Goal: Task Accomplishment & Management: Use online tool/utility

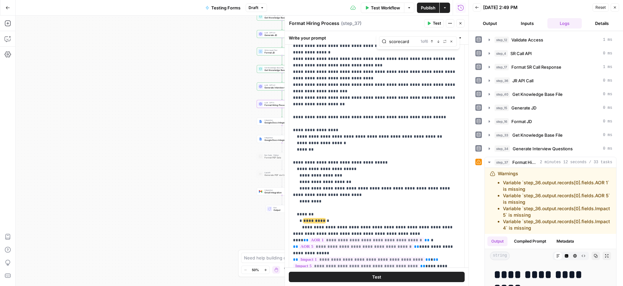
scroll to position [20, 0]
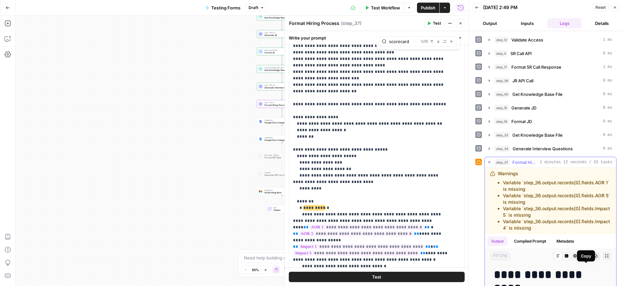
click at [594, 258] on icon "button" at bounding box center [596, 256] width 4 height 4
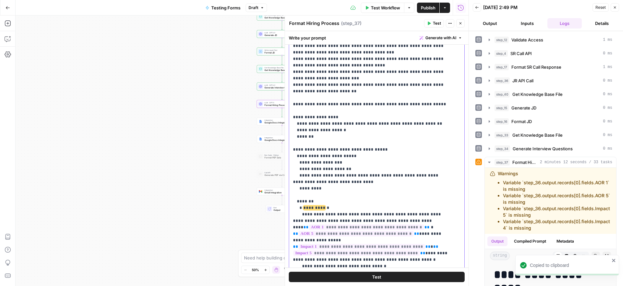
click at [378, 177] on p "**********" at bounding box center [372, 273] width 158 height 785
type input "v"
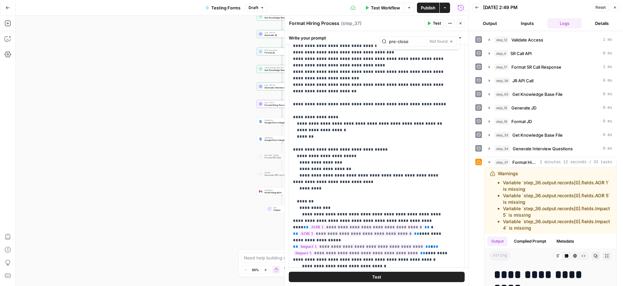
type input "pre-close"
click at [452, 43] on icon "button" at bounding box center [451, 41] width 3 height 3
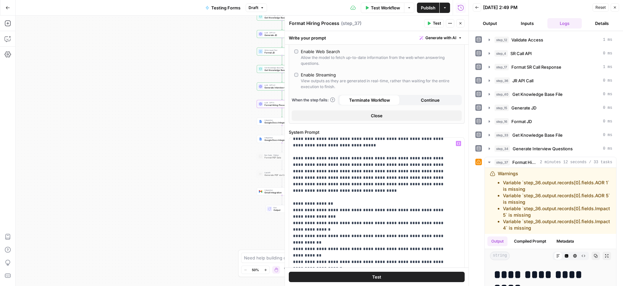
scroll to position [64, 0]
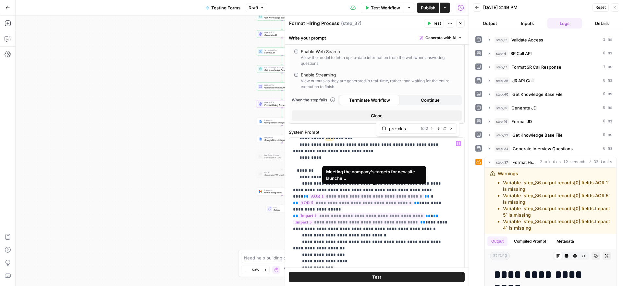
type input "pre-close"
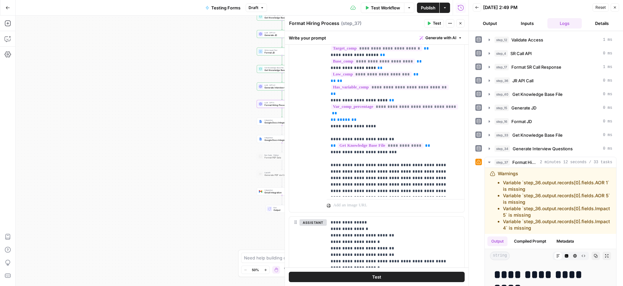
scroll to position [729, 0]
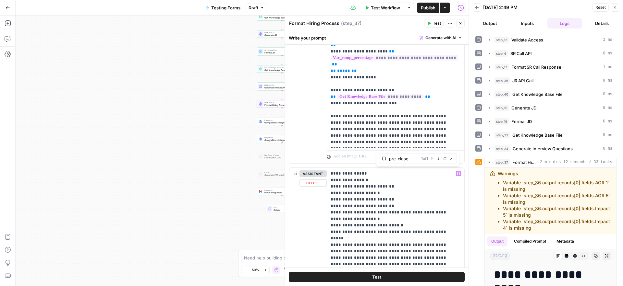
type input "pre-close"
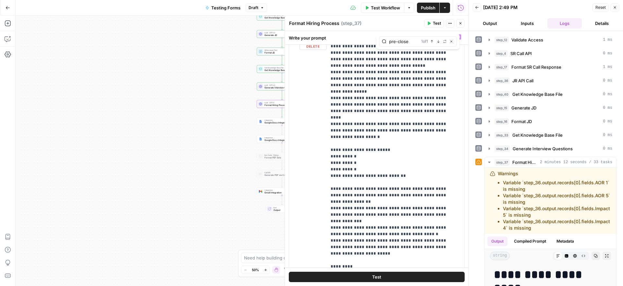
scroll to position [2659, 0]
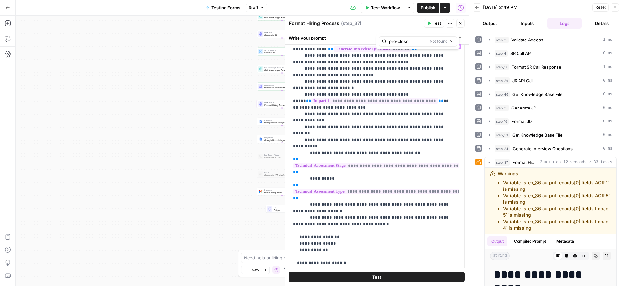
scroll to position [531, 0]
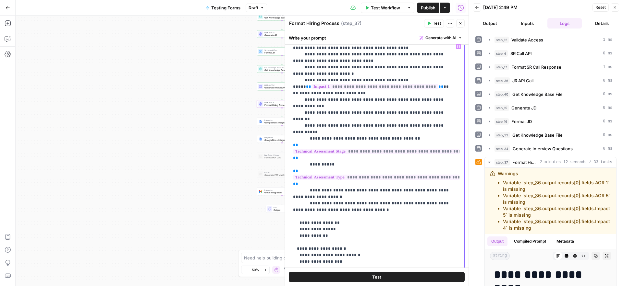
click at [432, 8] on span "Publish" at bounding box center [428, 8] width 15 height 6
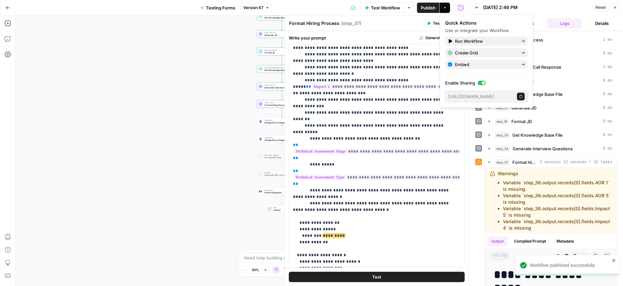
click at [404, 26] on div "Format Hiring Process Format Hiring Process ( step_37 )" at bounding box center [355, 23] width 133 height 7
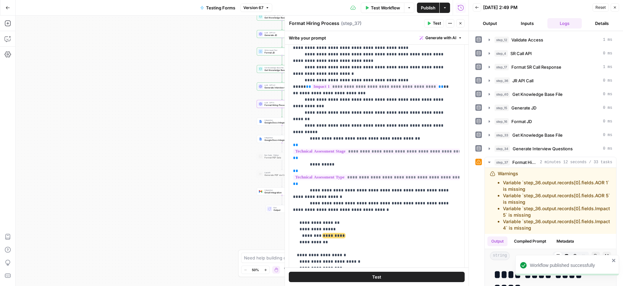
click at [452, 22] on button "Actions" at bounding box center [450, 23] width 8 height 8
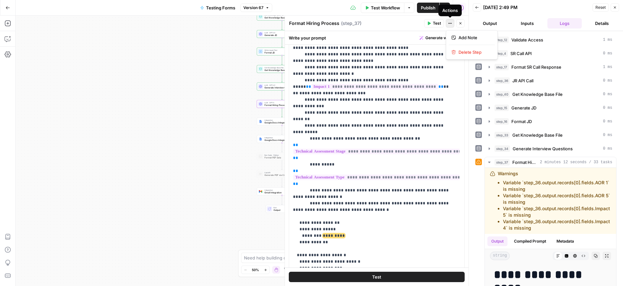
click at [392, 23] on div "Format Hiring Process Format Hiring Process ( step_37 )" at bounding box center [355, 23] width 133 height 7
click at [617, 7] on button "Close" at bounding box center [614, 7] width 8 height 8
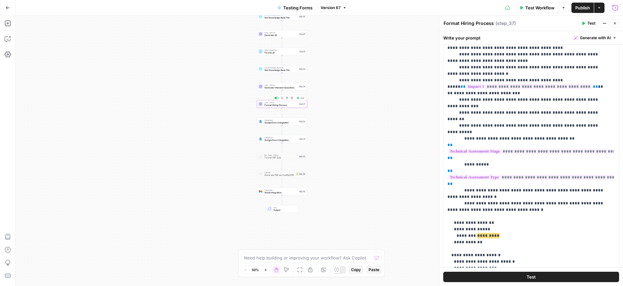
click at [276, 105] on span "Format Hiring Process" at bounding box center [280, 105] width 33 height 3
click at [603, 24] on icon "button" at bounding box center [604, 23] width 4 height 4
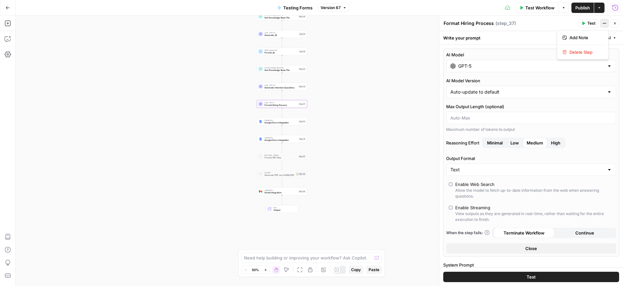
click at [533, 26] on div "Format Hiring Process Format Hiring Process ( step_37 )" at bounding box center [509, 23] width 133 height 7
click at [562, 145] on button "High" at bounding box center [555, 143] width 17 height 10
click at [589, 141] on label "Reasoning Effort Minimal Low Medium High" at bounding box center [531, 143] width 170 height 10
click at [524, 102] on div "AI Model GPT-5 AI Model Version Auto-update to default Max Output Length (optio…" at bounding box center [531, 153] width 176 height 208
